Goal: Navigation & Orientation: Find specific page/section

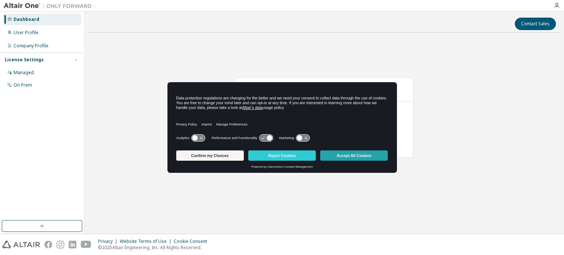
click at [364, 156] on button "Accept All Cookies" at bounding box center [354, 156] width 68 height 10
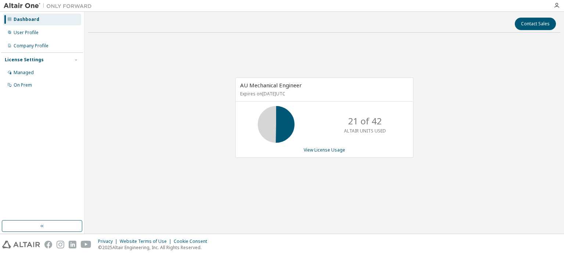
click at [235, 56] on div "AU Mechanical Engineer Expires on December 1, 2025 UTC 21 of 42 ALTAIR UNITS US…" at bounding box center [324, 122] width 472 height 166
